Goal: Information Seeking & Learning: Check status

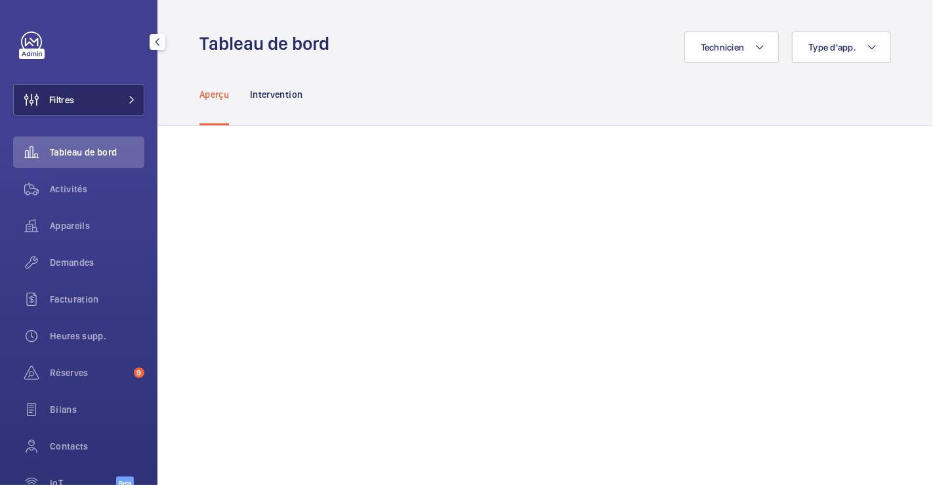
click at [94, 105] on button "Filtres" at bounding box center [78, 99] width 131 height 31
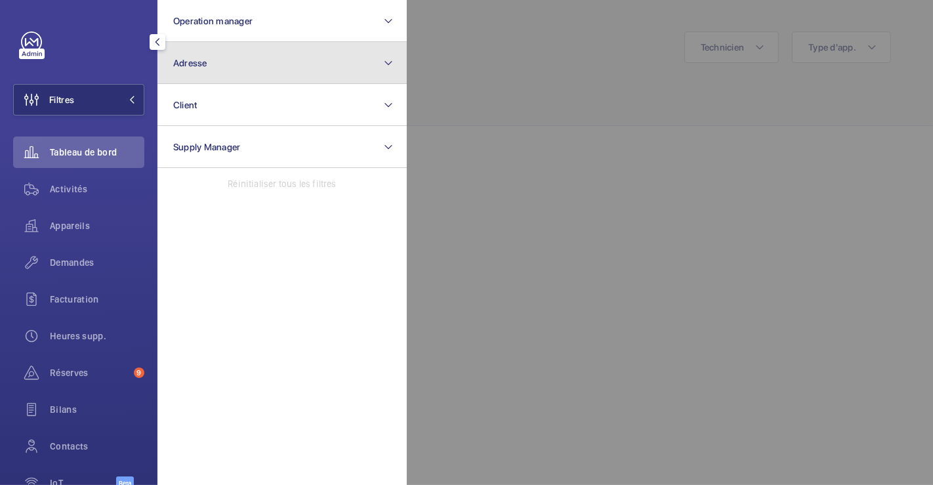
click at [224, 68] on button "Adresse" at bounding box center [281, 63] width 249 height 42
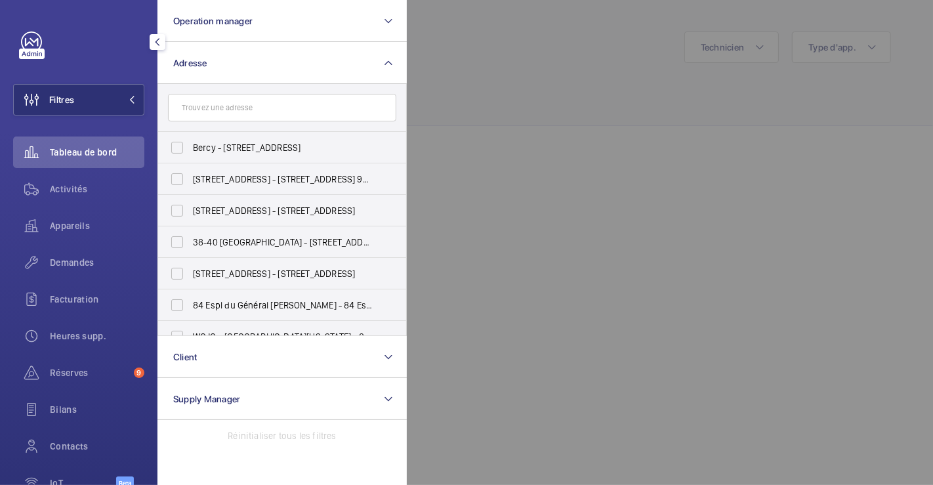
click at [517, 58] on div at bounding box center [873, 242] width 933 height 485
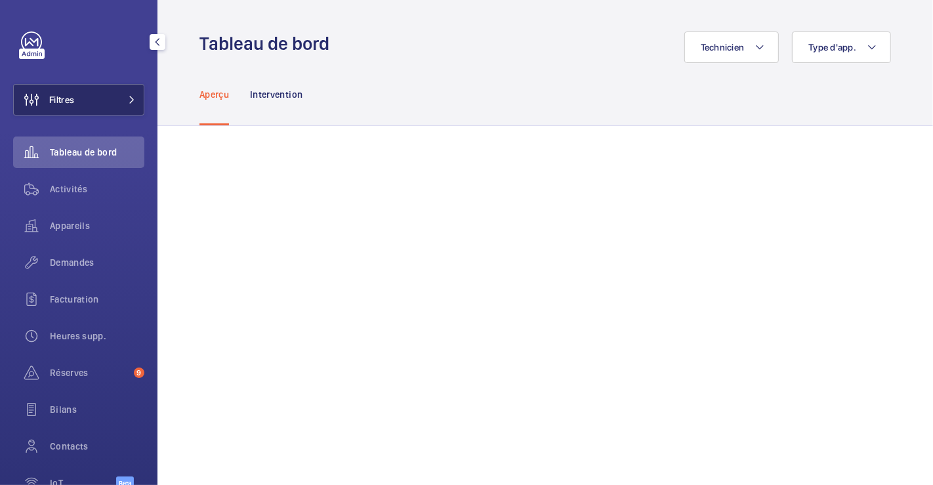
click at [59, 100] on span "Filtres" at bounding box center [61, 99] width 25 height 13
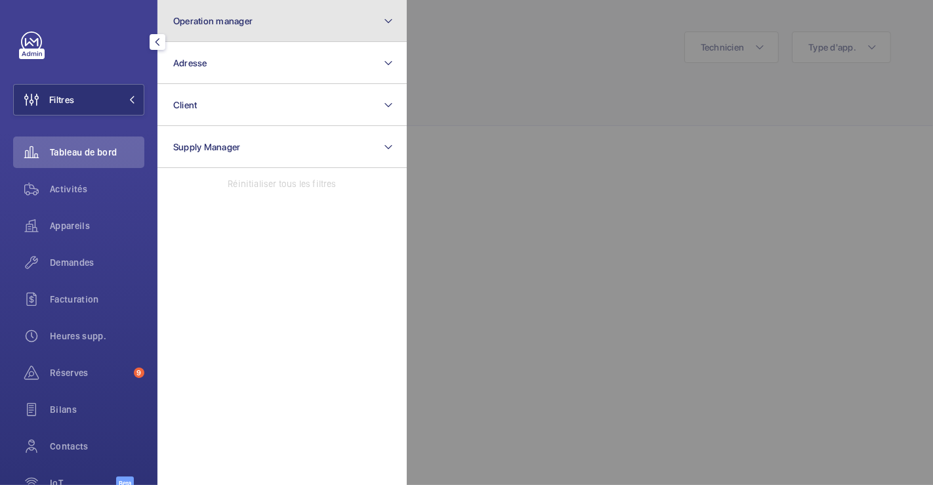
click at [392, 20] on mat-icon at bounding box center [388, 21] width 10 height 16
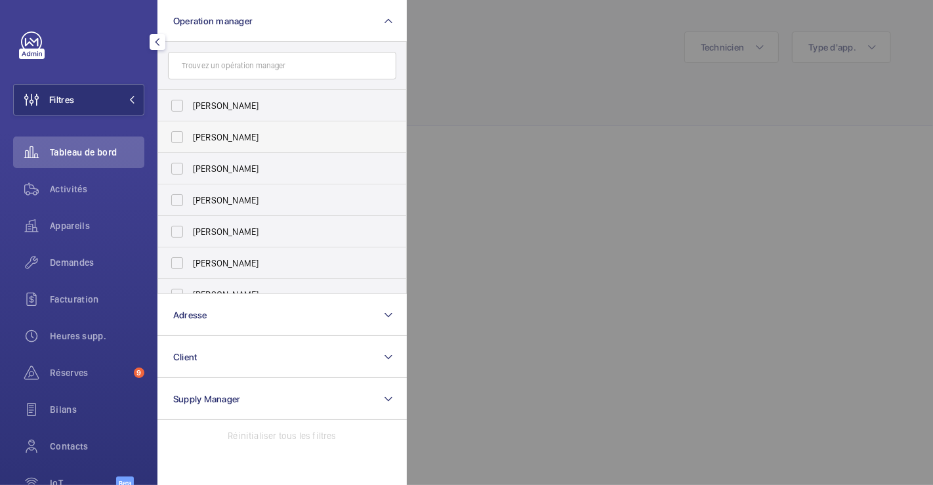
click at [234, 146] on label "Zohra Hamdani" at bounding box center [272, 136] width 228 height 31
click at [190, 146] on input "Zohra Hamdani" at bounding box center [177, 137] width 26 height 26
checkbox input "true"
click at [598, 74] on div at bounding box center [873, 242] width 933 height 485
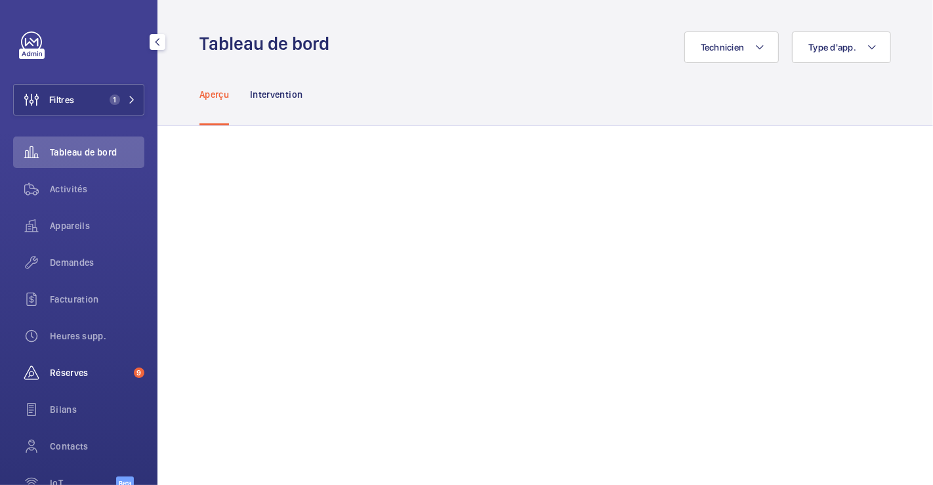
click at [61, 369] on span "Réserves" at bounding box center [89, 372] width 79 height 13
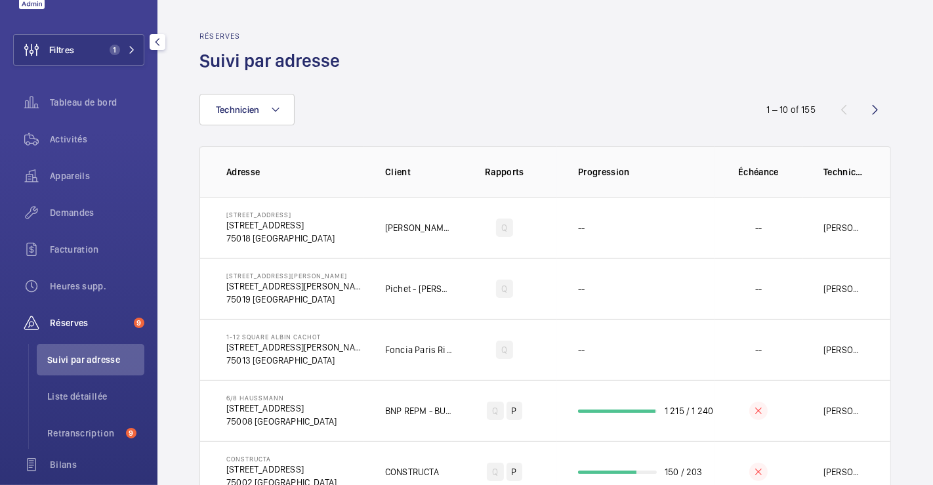
scroll to position [73, 0]
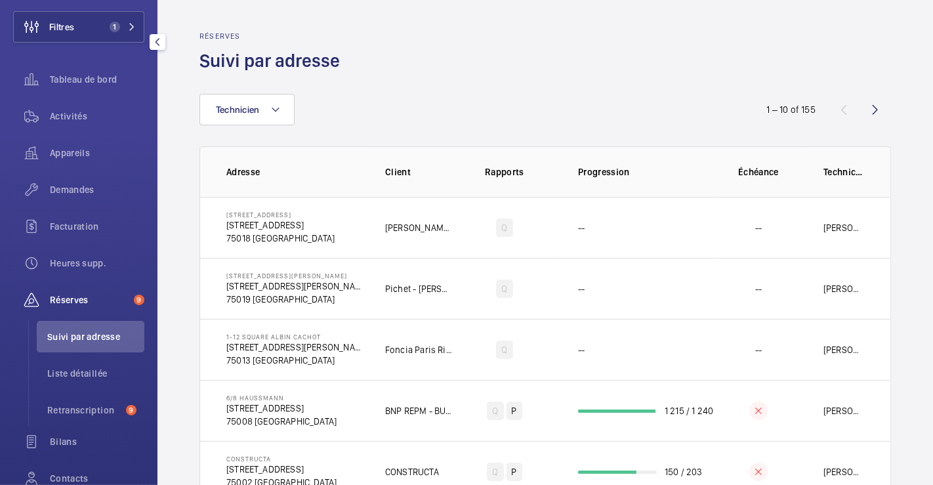
click at [99, 314] on div "Réserves 9" at bounding box center [78, 299] width 131 height 31
click at [103, 303] on span "Réserves" at bounding box center [89, 299] width 79 height 13
click at [112, 400] on li "Retranscription 9" at bounding box center [91, 409] width 108 height 31
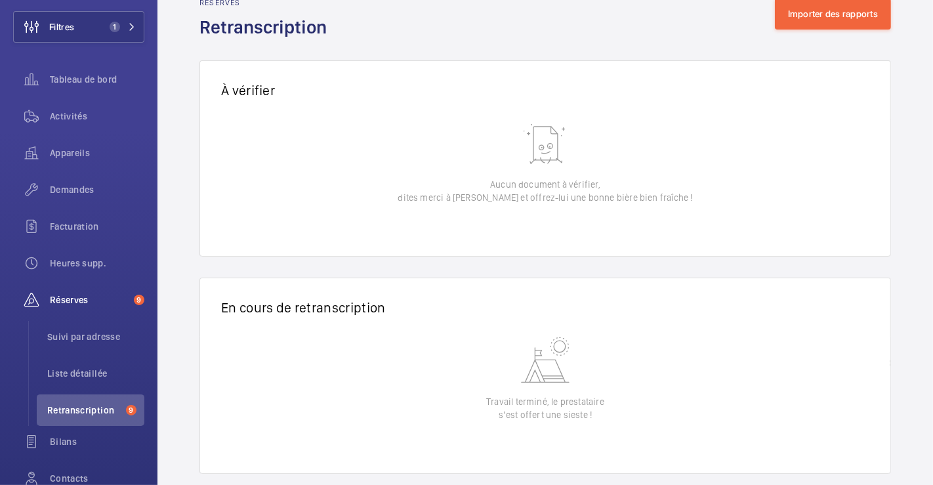
scroll to position [52, 0]
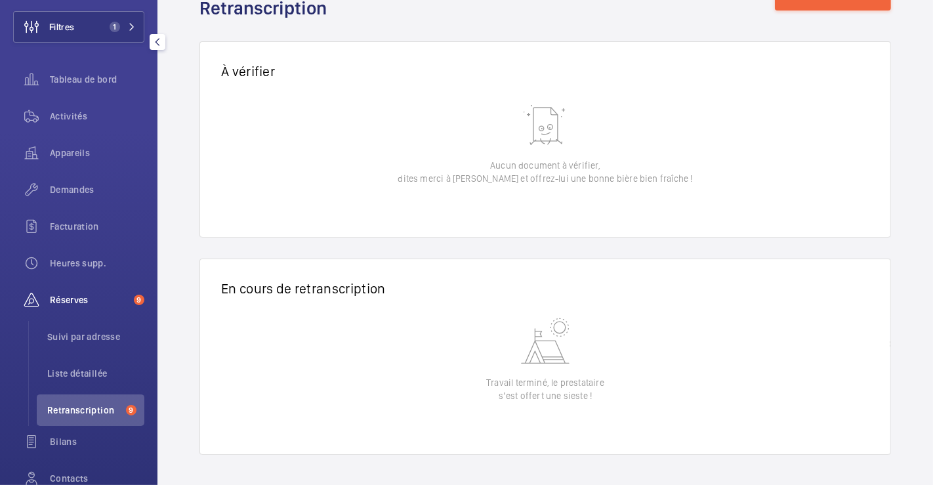
click at [87, 295] on span "Réserves" at bounding box center [89, 299] width 79 height 13
click at [73, 298] on span "Réserves" at bounding box center [89, 299] width 79 height 13
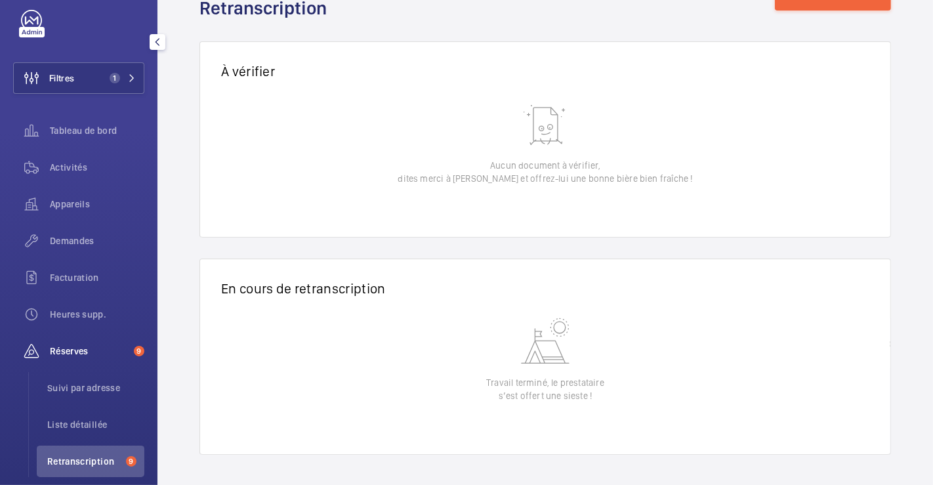
scroll to position [0, 0]
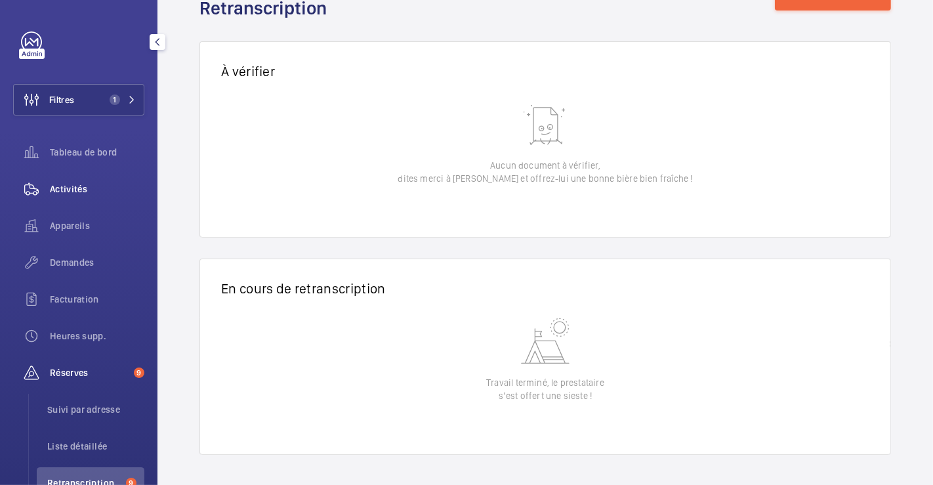
click at [84, 194] on span "Activités" at bounding box center [97, 188] width 94 height 13
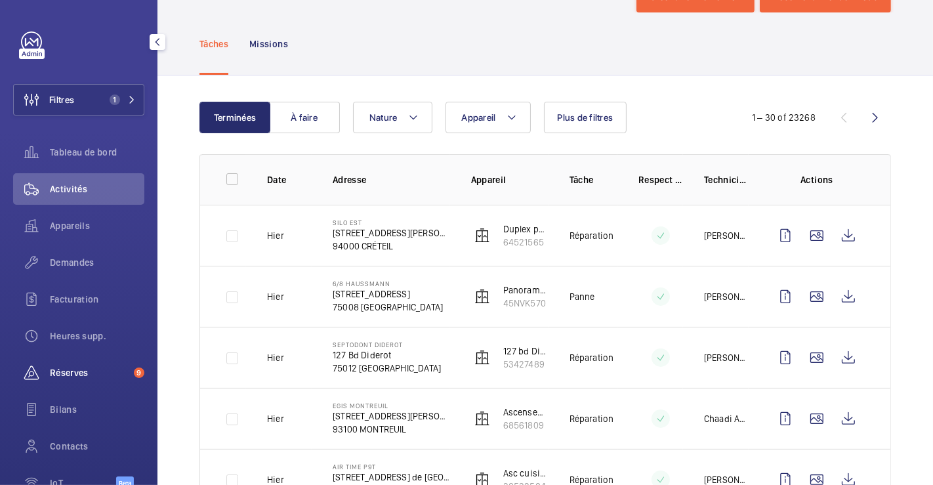
click at [79, 365] on div "Réserves 9" at bounding box center [78, 372] width 131 height 31
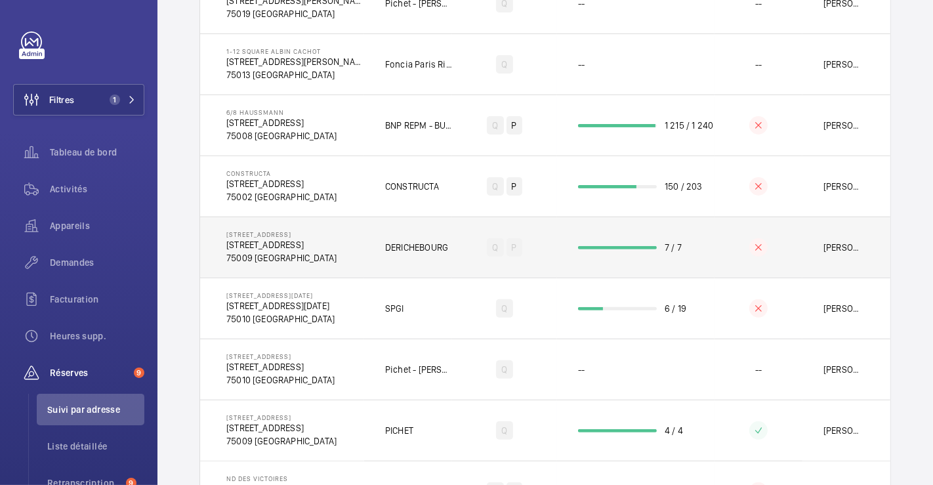
scroll to position [291, 0]
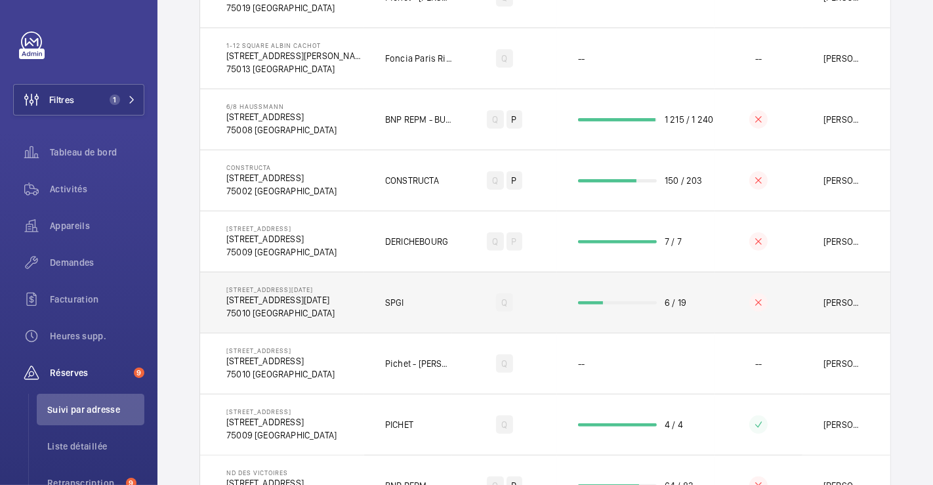
click at [457, 287] on td "Q" at bounding box center [504, 302] width 105 height 61
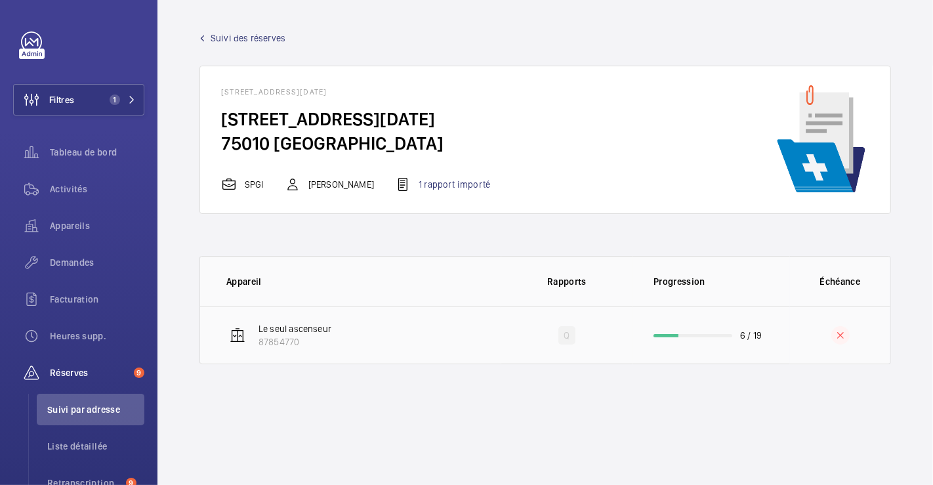
click at [413, 339] on td "Le seul ascenseur 87854770" at bounding box center [350, 335] width 301 height 58
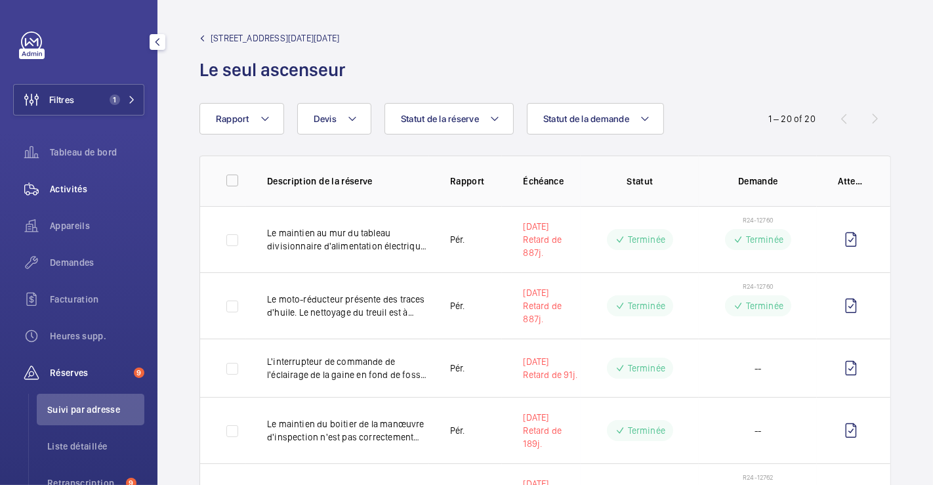
click at [85, 184] on span "Activités" at bounding box center [97, 188] width 94 height 13
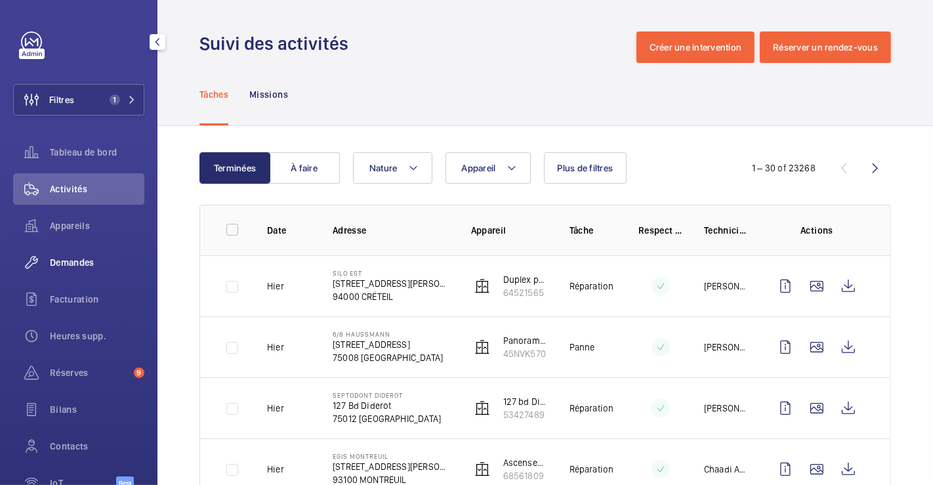
click at [86, 265] on span "Demandes" at bounding box center [97, 262] width 94 height 13
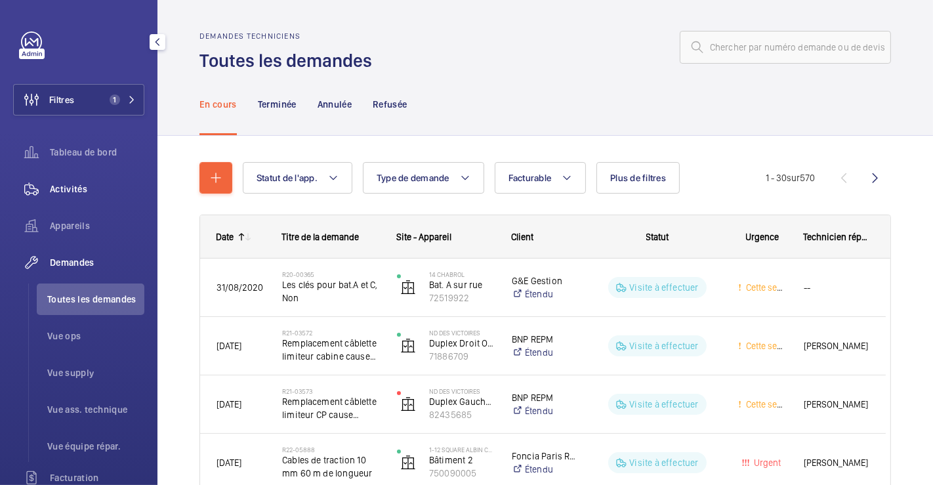
click at [65, 184] on span "Activités" at bounding box center [97, 188] width 94 height 13
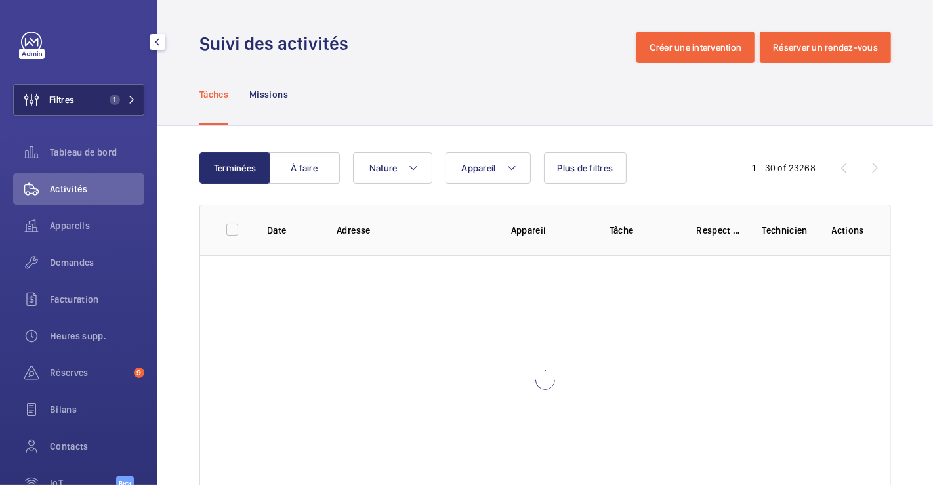
click at [75, 110] on button "Filtres 1" at bounding box center [78, 99] width 131 height 31
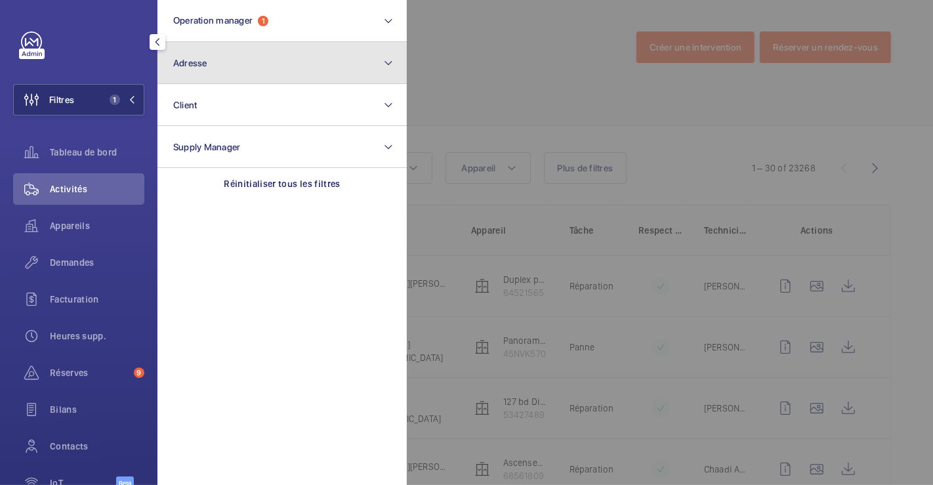
click at [212, 71] on button "Adresse" at bounding box center [281, 63] width 249 height 42
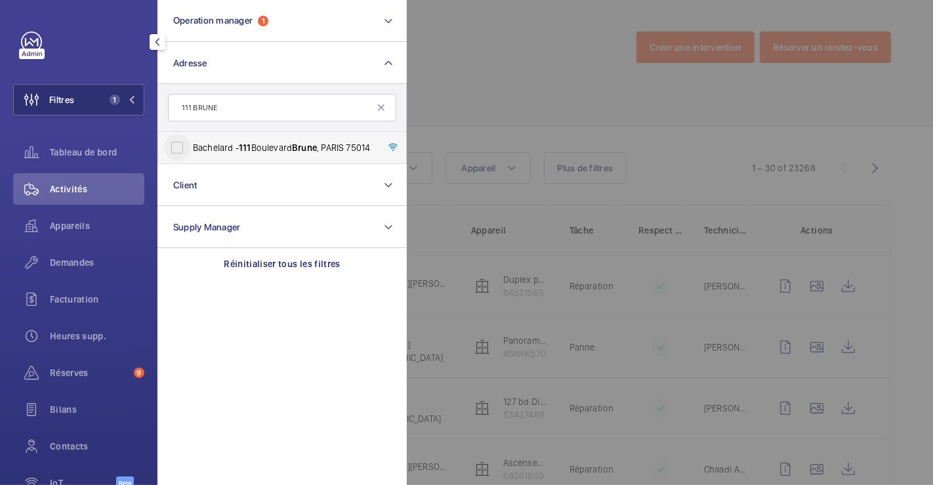
type input "111 BRUNE"
drag, startPoint x: 170, startPoint y: 148, endPoint x: 353, endPoint y: 119, distance: 185.3
click at [173, 147] on input "Bachelard - 111 Boulevard Brune , PARIS 75014" at bounding box center [177, 147] width 26 height 26
checkbox input "true"
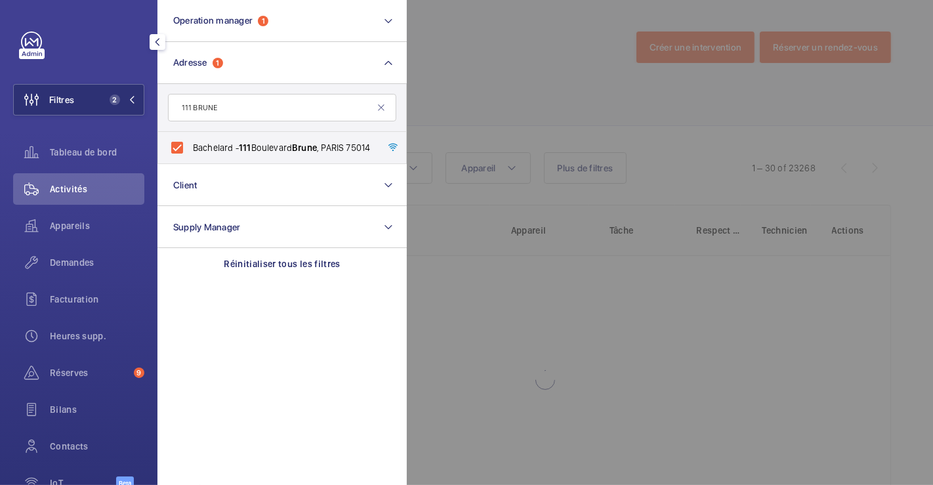
click at [517, 75] on div at bounding box center [873, 242] width 933 height 485
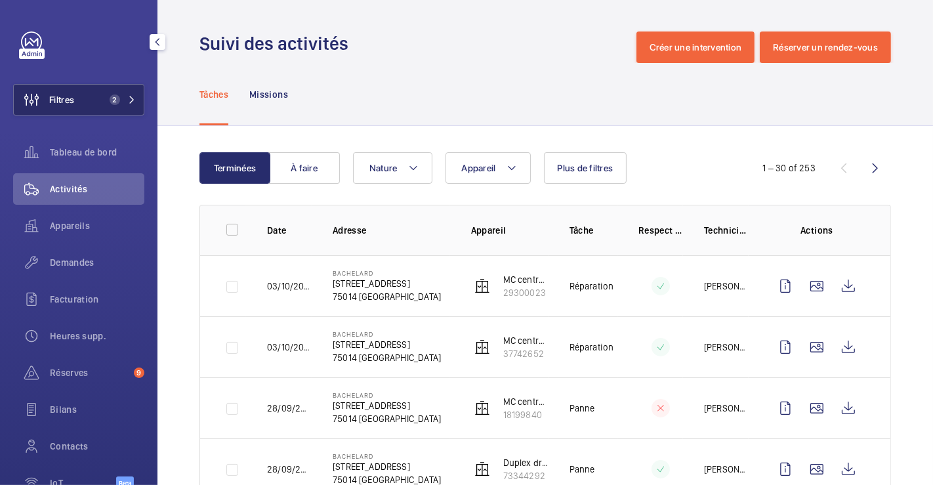
click at [77, 98] on button "Filtres 2" at bounding box center [78, 99] width 131 height 31
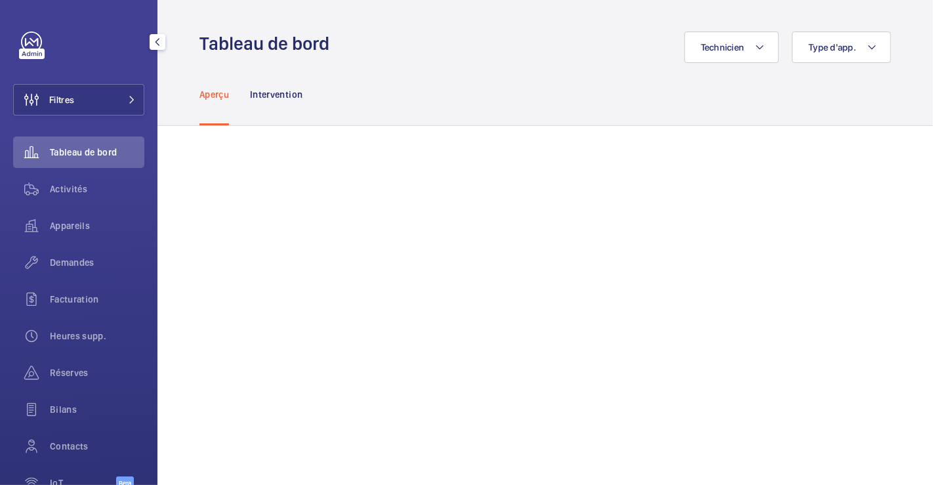
click at [98, 103] on button "Filtres" at bounding box center [78, 99] width 131 height 31
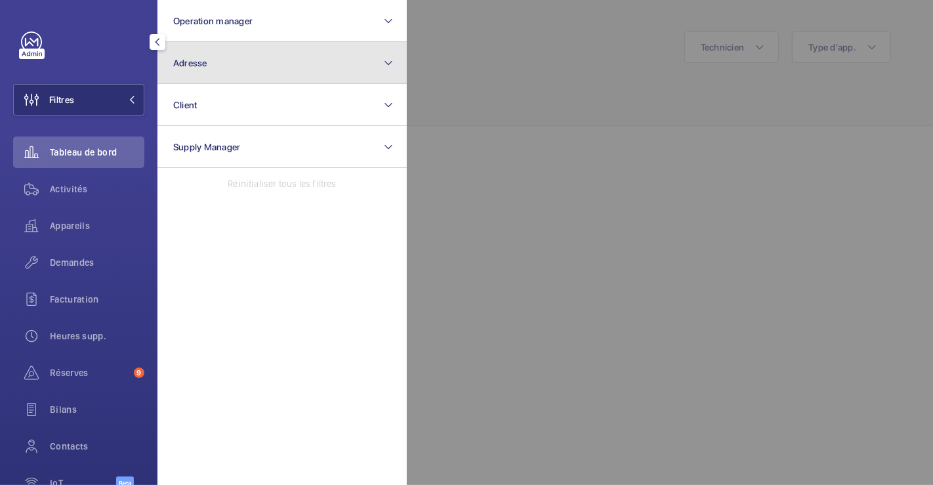
click at [220, 62] on button "Adresse" at bounding box center [281, 63] width 249 height 42
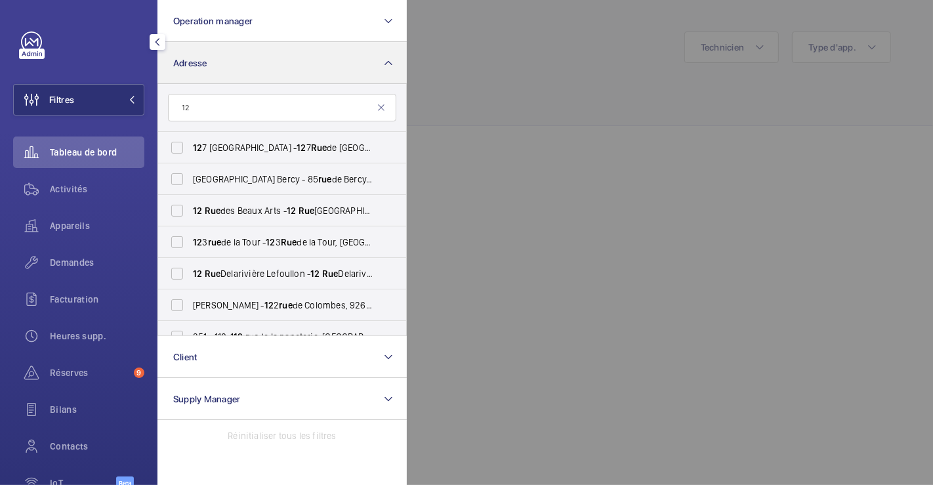
type input "1"
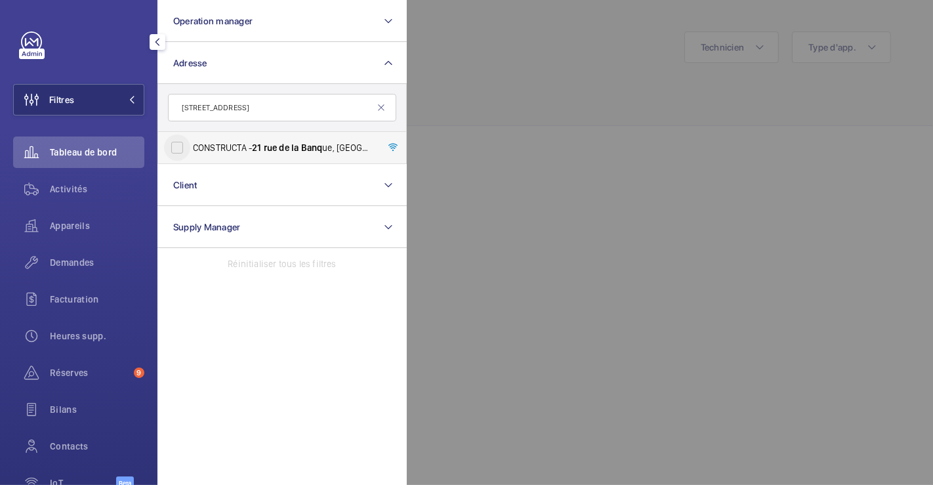
type input "[STREET_ADDRESS]"
click at [180, 142] on input "CONSTRUCTA - [STREET_ADDRESS]" at bounding box center [177, 147] width 26 height 26
checkbox input "true"
click at [572, 60] on div at bounding box center [873, 242] width 933 height 485
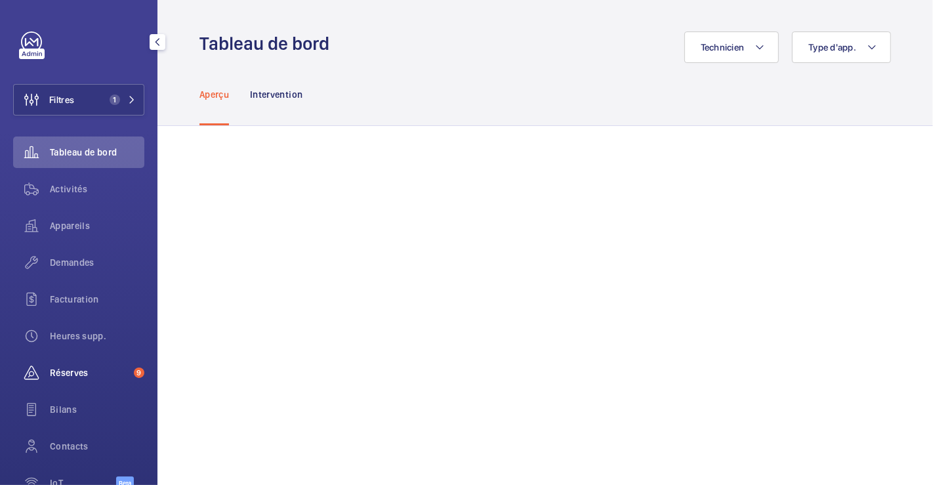
click at [86, 362] on div "Réserves 9" at bounding box center [78, 372] width 131 height 31
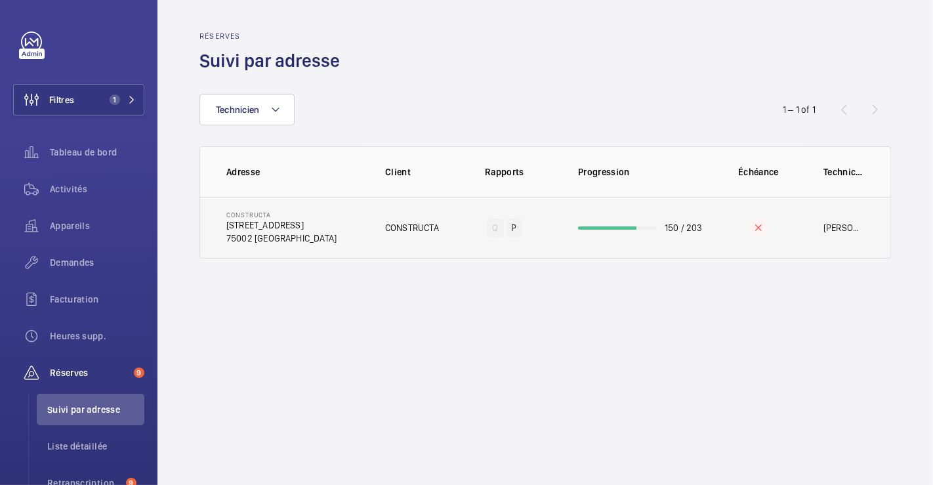
click at [419, 206] on td "CONSTRUCTA" at bounding box center [408, 228] width 88 height 62
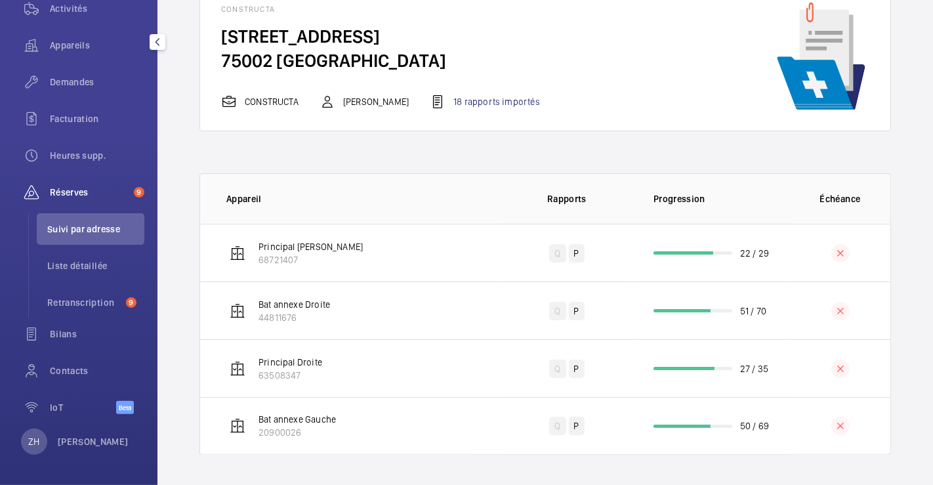
scroll to position [181, 0]
click at [87, 298] on span "Retranscription" at bounding box center [83, 301] width 73 height 13
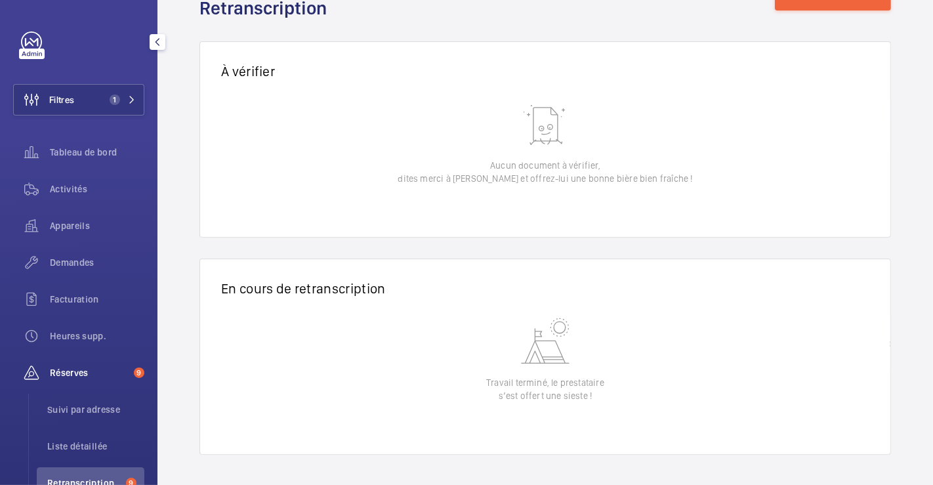
click at [87, 372] on span "Réserves" at bounding box center [89, 372] width 79 height 13
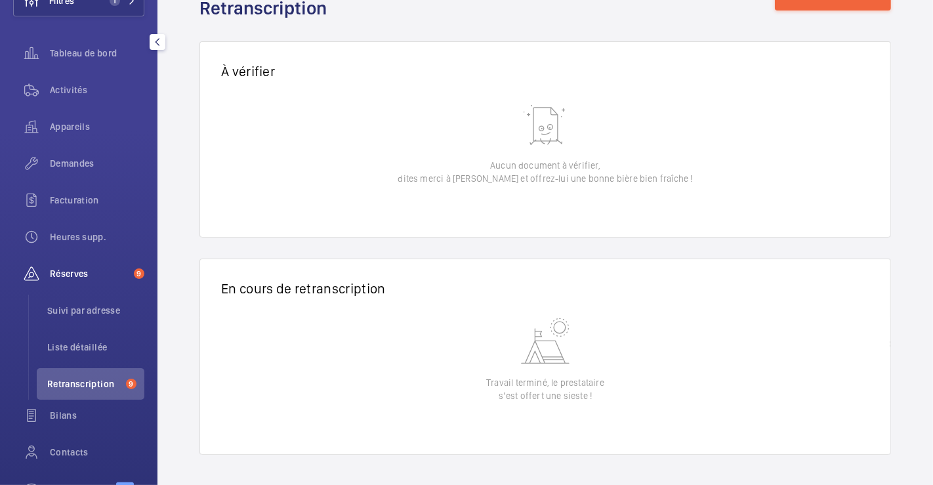
scroll to position [146, 0]
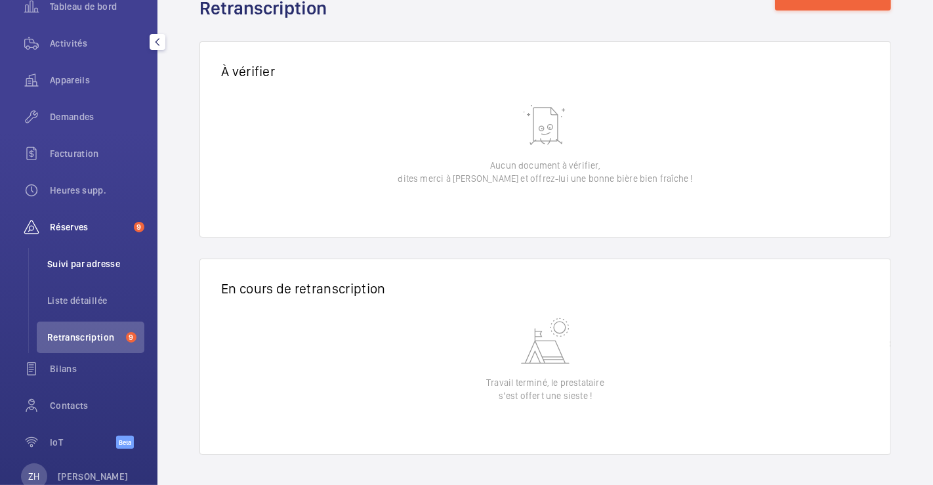
click at [101, 265] on span "Suivi par adresse" at bounding box center [95, 263] width 97 height 13
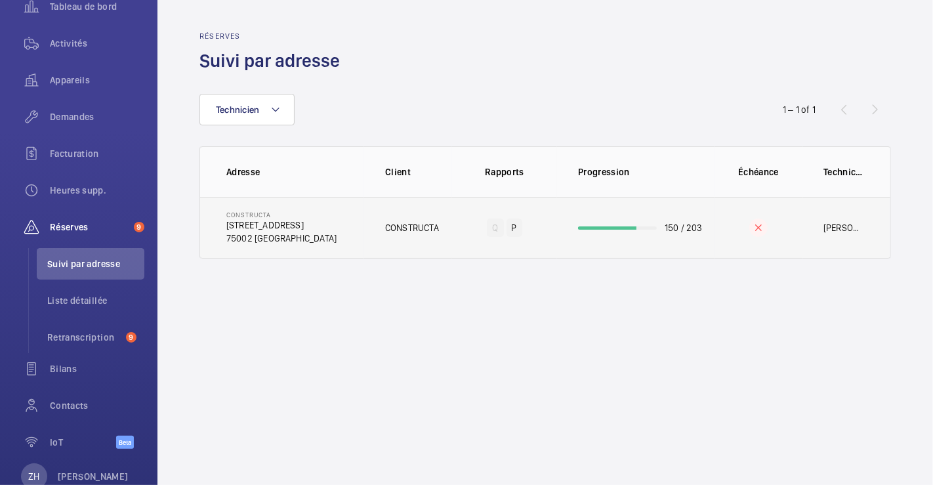
click at [447, 206] on td "CONSTRUCTA" at bounding box center [408, 228] width 88 height 62
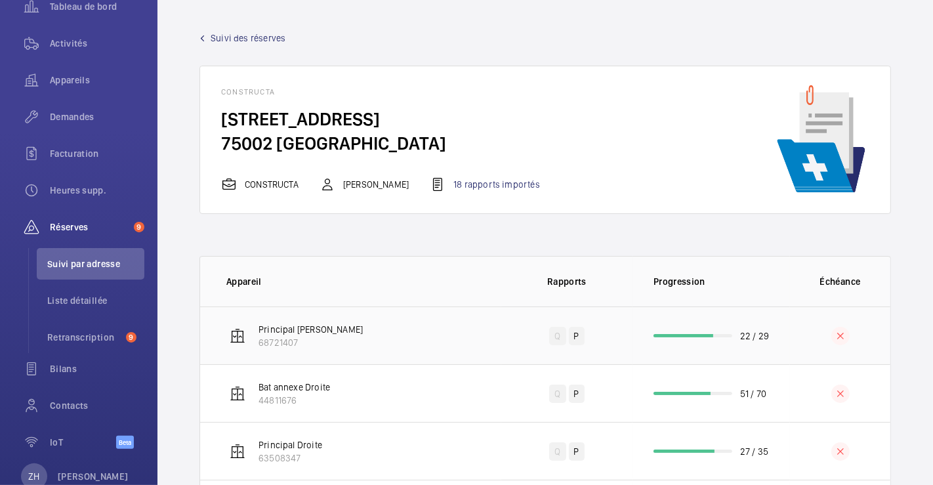
click at [396, 319] on td "Principal Gauche 68721407" at bounding box center [350, 335] width 301 height 58
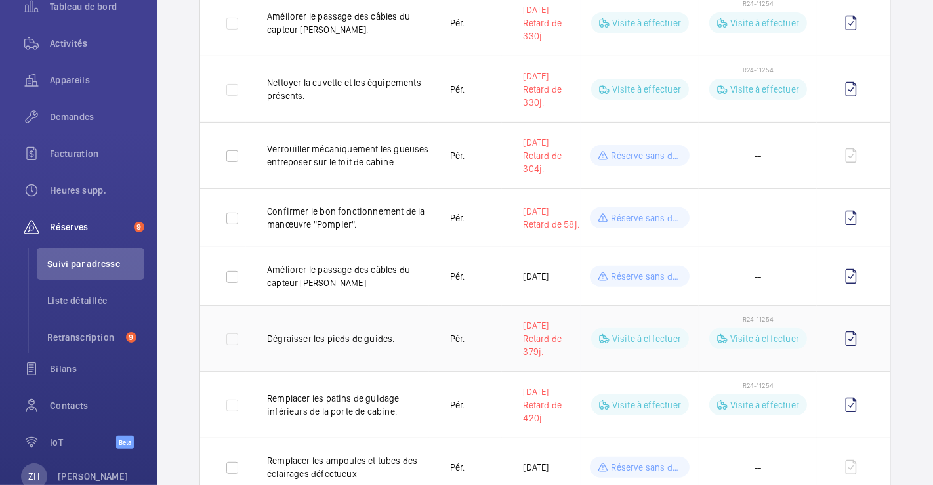
scroll to position [364, 0]
